Goal: Information Seeking & Learning: Learn about a topic

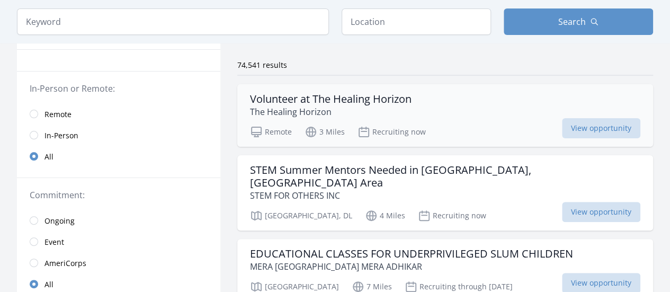
scroll to position [72, 0]
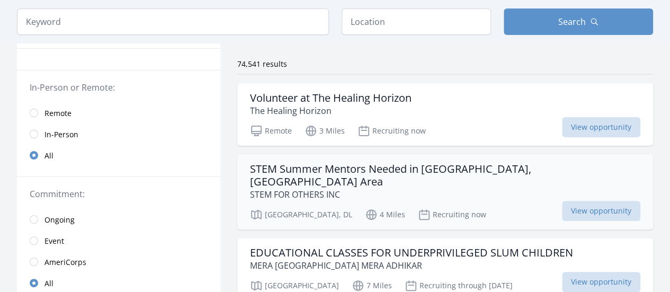
click at [417, 174] on h3 "STEM Summer Mentors Needed in New Delhi, India Area" at bounding box center [445, 175] width 390 height 25
